Goal: Navigation & Orientation: Understand site structure

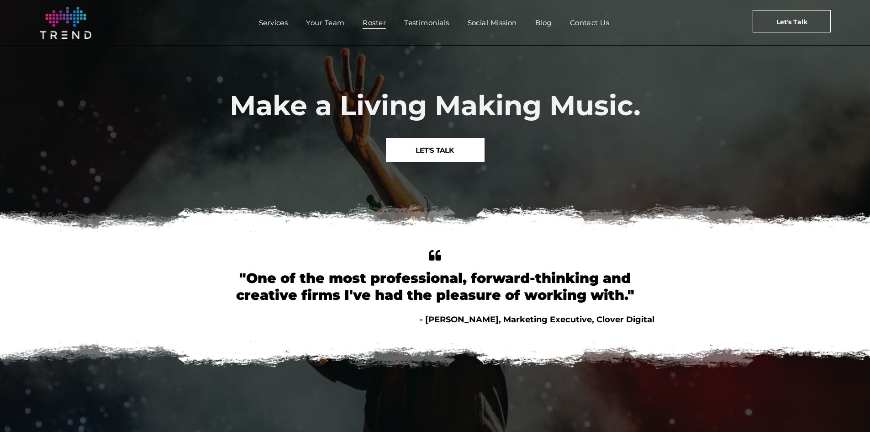
click at [376, 22] on span "Roster" at bounding box center [374, 22] width 23 height 13
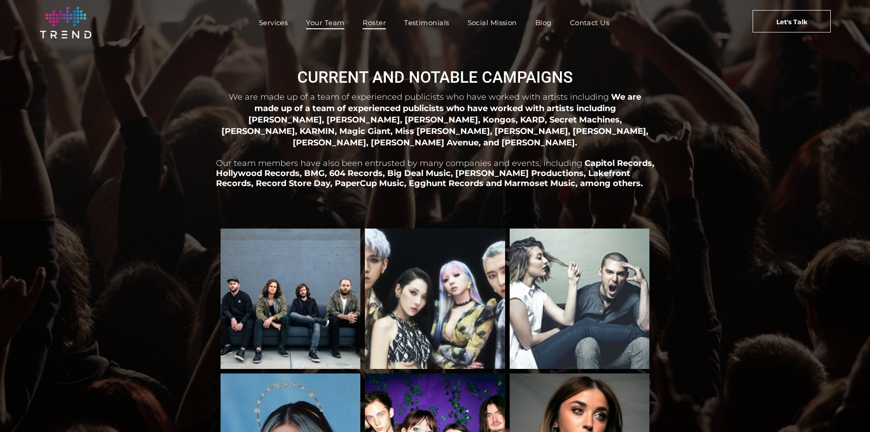
click at [338, 21] on span "Your Team" at bounding box center [325, 22] width 38 height 13
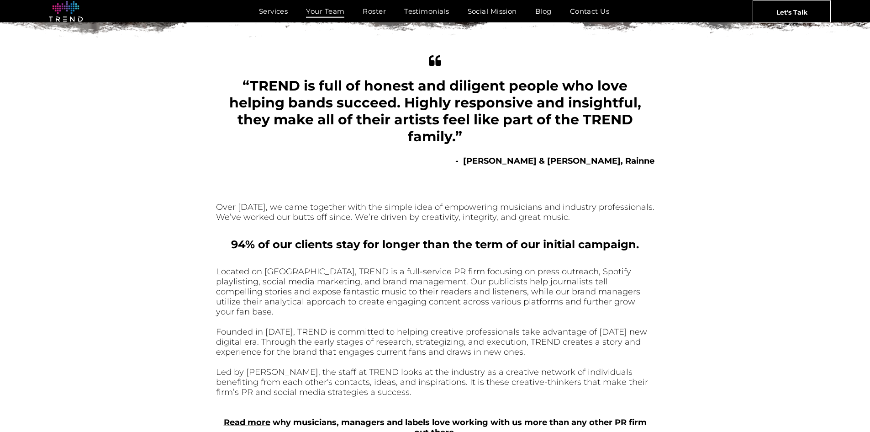
scroll to position [183, 0]
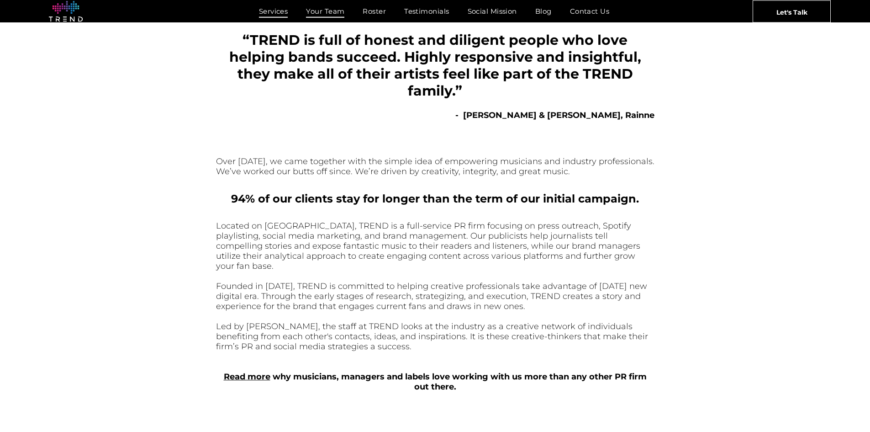
click at [281, 16] on span "Services" at bounding box center [273, 11] width 29 height 13
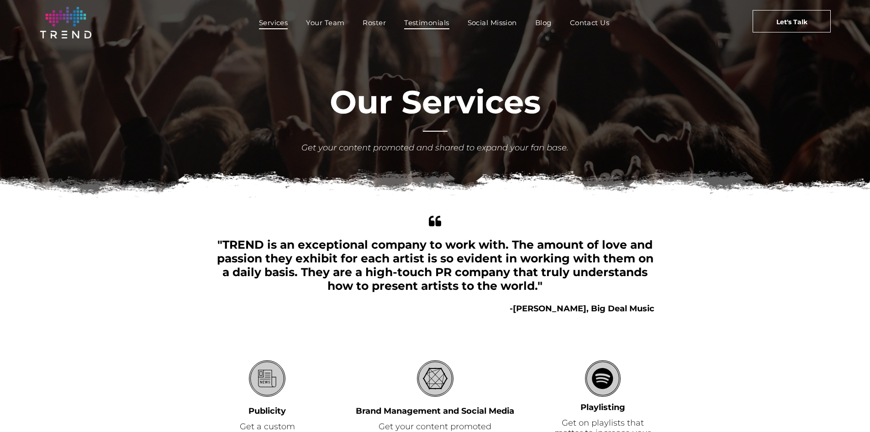
click at [410, 25] on span "Testimonials" at bounding box center [426, 22] width 45 height 13
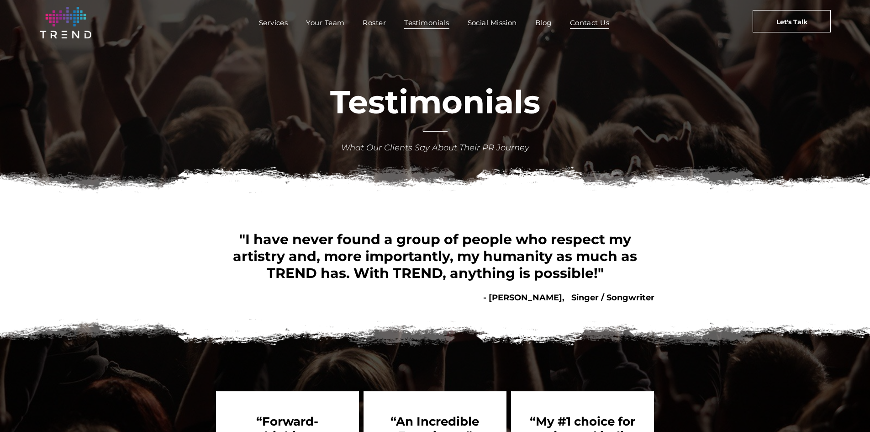
click at [590, 22] on span "Contact Us" at bounding box center [590, 22] width 40 height 13
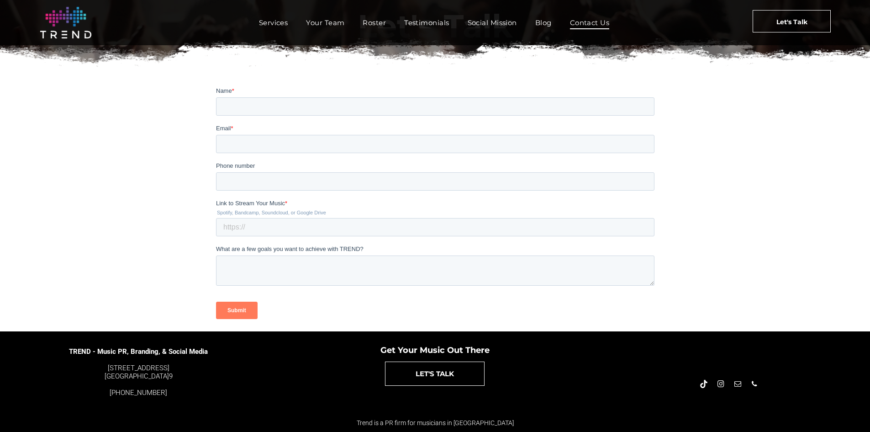
scroll to position [167, 0]
